Goal: Transaction & Acquisition: Purchase product/service

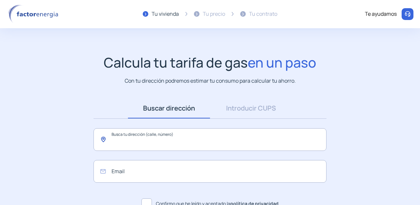
click at [173, 144] on input "text" at bounding box center [209, 139] width 233 height 23
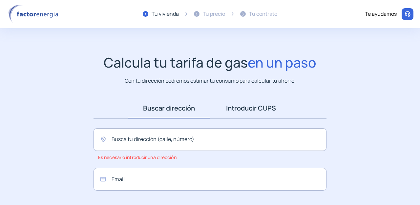
click at [233, 105] on link "Introducir CUPS" at bounding box center [251, 108] width 82 height 20
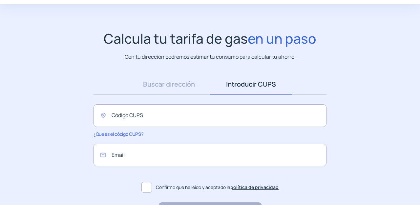
scroll to position [73, 0]
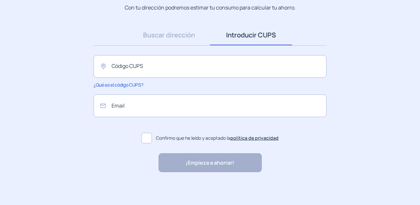
click at [150, 142] on span at bounding box center [146, 138] width 10 height 10
click at [189, 161] on div "¡Empieza a ahorrar! "Excelente servicio y atención al cliente" "Respeto por el …" at bounding box center [209, 162] width 103 height 19
click at [155, 106] on input "email" at bounding box center [209, 105] width 233 height 23
click at [142, 73] on input "text" at bounding box center [209, 66] width 233 height 23
type input "**********"
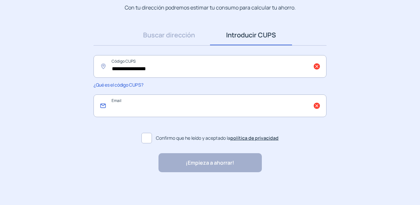
click at [141, 110] on input "email" at bounding box center [209, 105] width 233 height 23
type input "**********"
click at [204, 162] on div "¡Empieza a ahorrar! "Excelente servicio y atención al cliente" "Respeto por el …" at bounding box center [209, 162] width 103 height 19
click at [170, 68] on input "**********" at bounding box center [209, 66] width 233 height 23
type input "*"
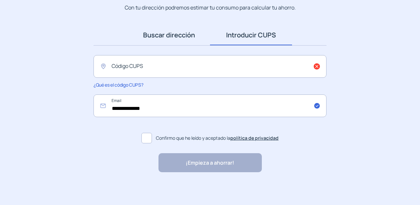
click at [175, 38] on link "Buscar dirección" at bounding box center [169, 35] width 82 height 20
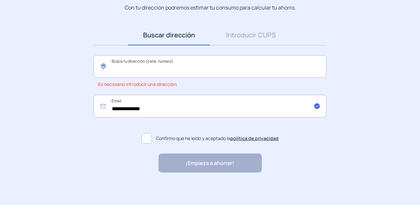
click at [155, 70] on input "text" at bounding box center [209, 66] width 233 height 23
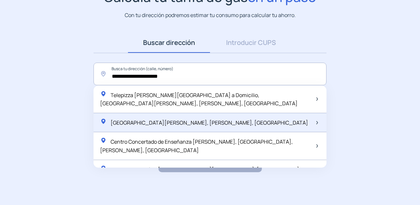
click at [162, 120] on span "[GEOGRAPHIC_DATA][PERSON_NAME], [PERSON_NAME], [GEOGRAPHIC_DATA]" at bounding box center [208, 122] width 197 height 7
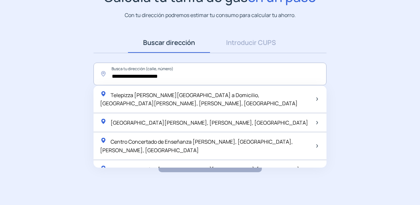
type input "**********"
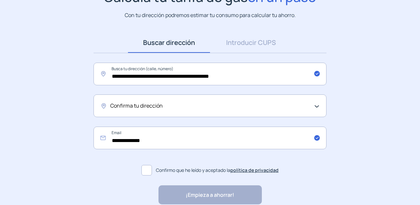
click at [179, 106] on div "Confirma tu dirección" at bounding box center [208, 106] width 196 height 9
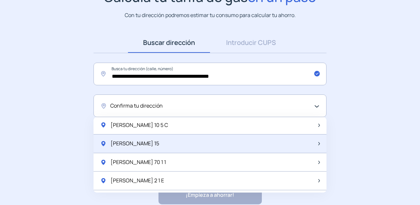
scroll to position [164, 0]
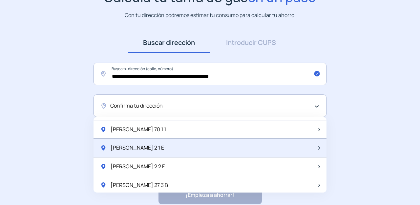
click at [165, 148] on div "[PERSON_NAME] 2 1 E" at bounding box center [209, 148] width 233 height 19
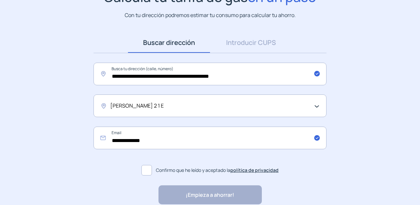
click at [152, 170] on span at bounding box center [146, 170] width 10 height 10
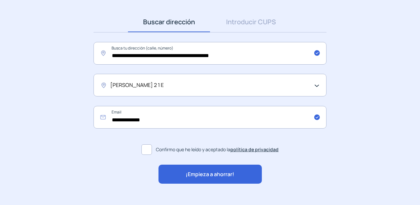
scroll to position [98, 0]
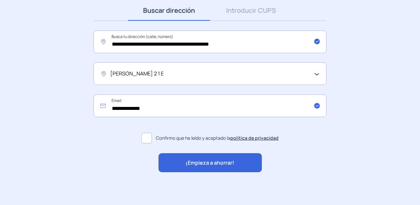
click at [207, 163] on span "¡Empieza a ahorrar!" at bounding box center [210, 163] width 49 height 9
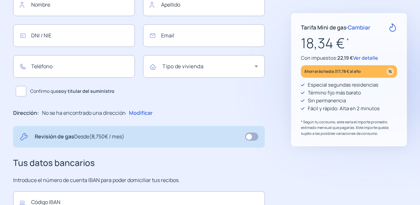
type input "**********"
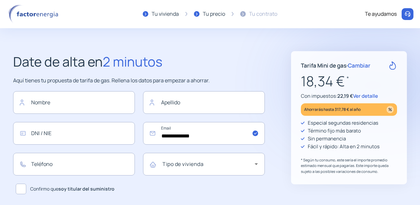
click at [363, 95] on span "Ver detalle" at bounding box center [365, 95] width 25 height 7
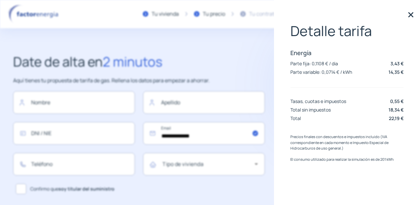
click at [409, 16] on img at bounding box center [411, 15] width 10 height 10
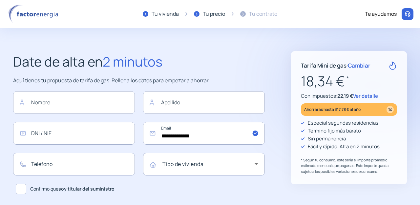
click at [360, 65] on span "Cambiar" at bounding box center [358, 66] width 23 height 8
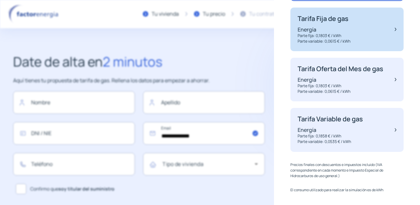
scroll to position [132, 0]
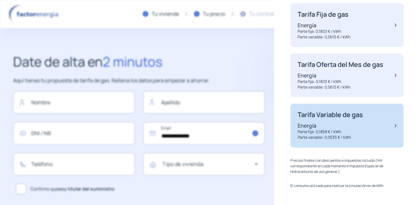
click at [337, 125] on p "Energía" at bounding box center [329, 125] width 65 height 7
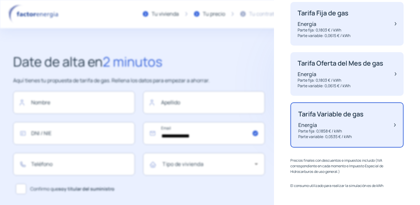
scroll to position [130, 0]
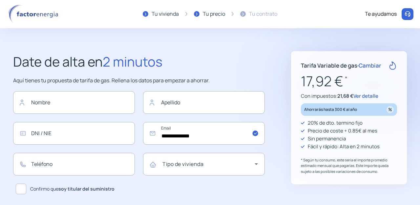
click at [366, 94] on span "Ver detalle" at bounding box center [365, 95] width 25 height 7
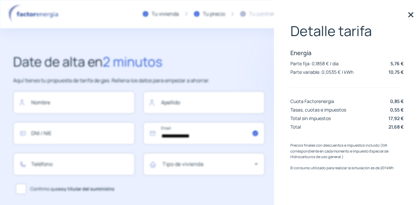
click at [411, 13] on img at bounding box center [411, 15] width 10 height 10
